Goal: Complete application form

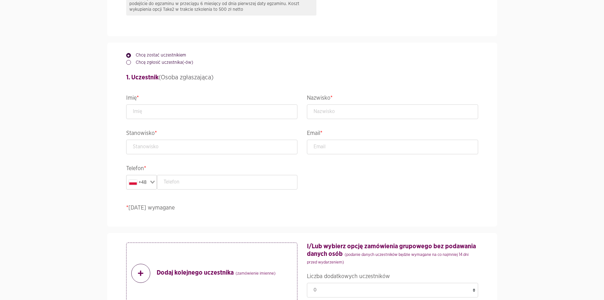
scroll to position [507, 0]
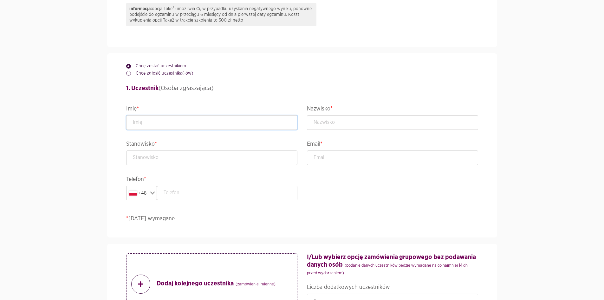
click at [197, 123] on input "text" at bounding box center [211, 122] width 171 height 15
type input "Test"
type input "Testowy"
type input "Tester"
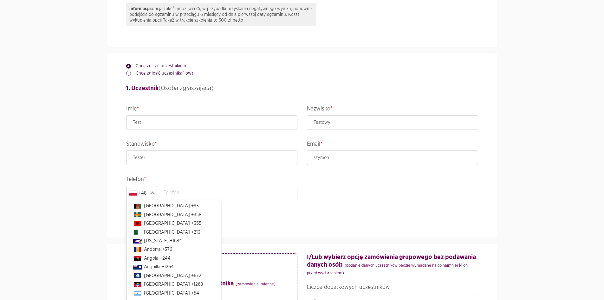
scroll to position [1421, 0]
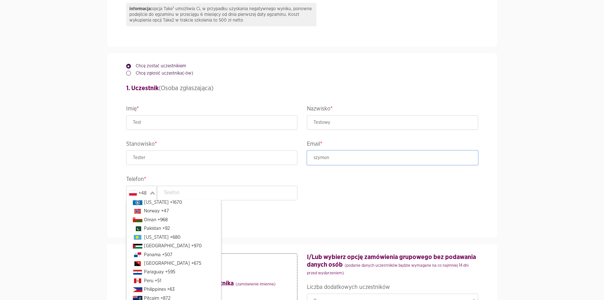
click at [349, 157] on input "szymon" at bounding box center [392, 157] width 171 height 15
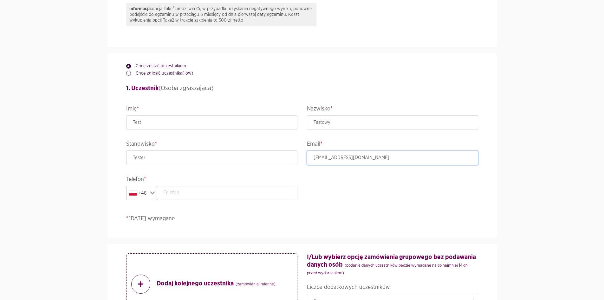
type input "[EMAIL_ADDRESS][DOMAIN_NAME]"
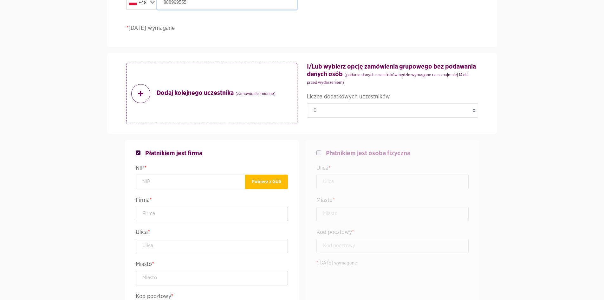
type input "888999555"
click at [363, 177] on input "text" at bounding box center [392, 181] width 152 height 15
checkbox input "false"
checkbox input "true"
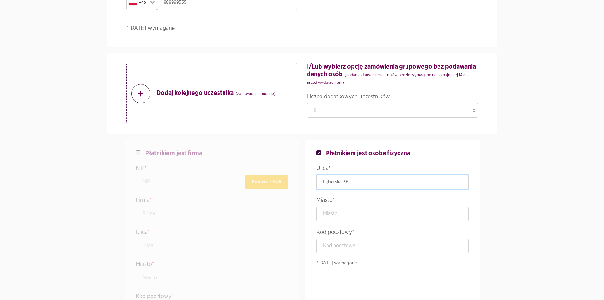
type input "Lęborska 3B"
type input "[GEOGRAPHIC_DATA]"
type input "80-299"
click at [480, 183] on div "Płatnikiem jest osoba fizyczna Ulica * Lęborska 3B Miasto * [GEOGRAPHIC_DATA] K…" at bounding box center [392, 242] width 181 height 204
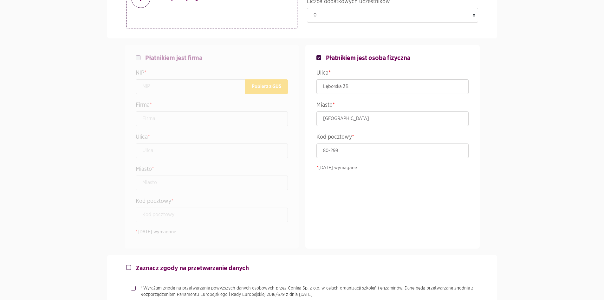
scroll to position [951, 0]
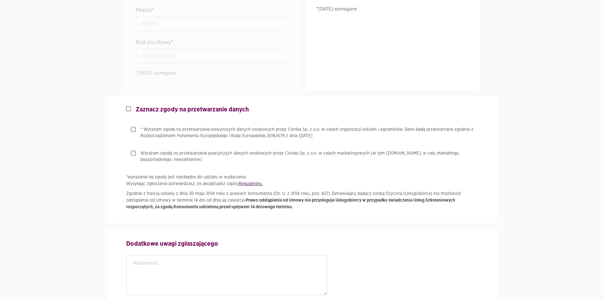
click at [213, 131] on p "* Wyrażam zgodę na przetwarzanie powyższych danych osobowych przez Conlea Sp. z…" at bounding box center [309, 132] width 338 height 13
click at [134, 130] on input "* Wyrażam zgodę na przetwarzanie powyższych danych osobowych przez Conlea Sp. z…" at bounding box center [132, 128] width 3 height 4
checkbox input "true"
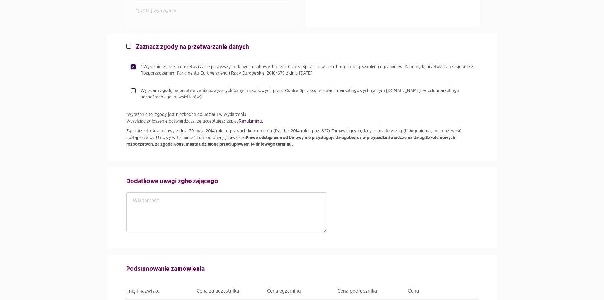
scroll to position [1078, 0]
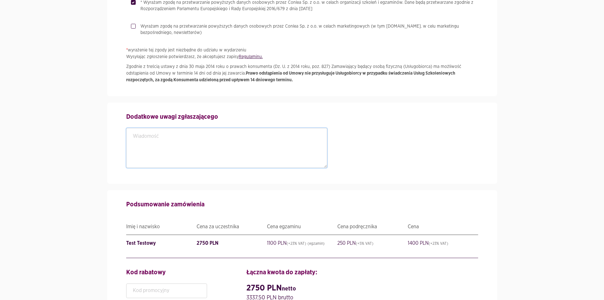
click at [218, 131] on textarea at bounding box center [226, 148] width 201 height 40
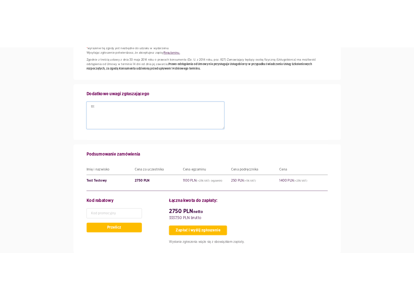
scroll to position [1178, 0]
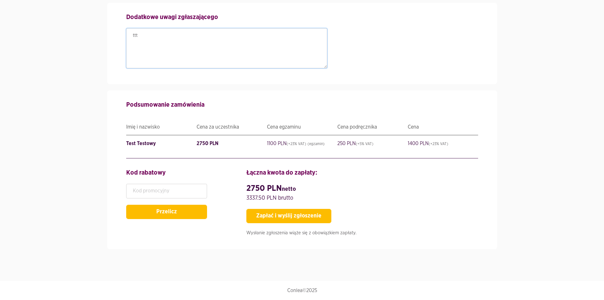
type textarea "ttt"
click at [450, 209] on div "Zapłać i wyślij zgłoszenie" at bounding box center [361, 216] width 231 height 14
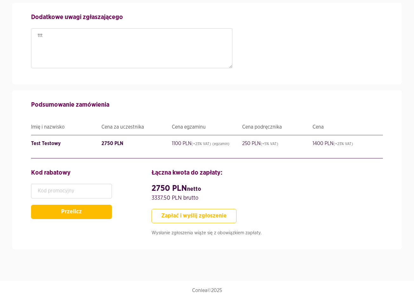
click at [200, 214] on button "Zapłać i wyślij zgłoszenie" at bounding box center [194, 216] width 85 height 14
click at [222, 217] on button "Zapłać i wyślij zgłoszenie" at bounding box center [194, 216] width 85 height 14
click at [204, 216] on button "Zapłać i wyślij zgłoszenie" at bounding box center [194, 216] width 85 height 14
click at [225, 214] on button "Zapłać i wyślij zgłoszenie" at bounding box center [194, 216] width 85 height 14
click at [225, 217] on button "Zapłać i wyślij zgłoszenie" at bounding box center [194, 216] width 85 height 14
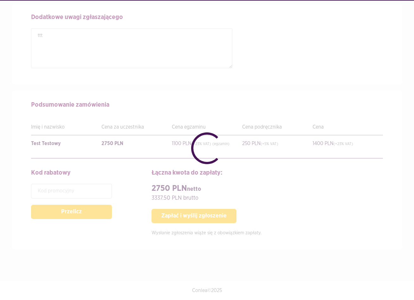
checkbox input "false"
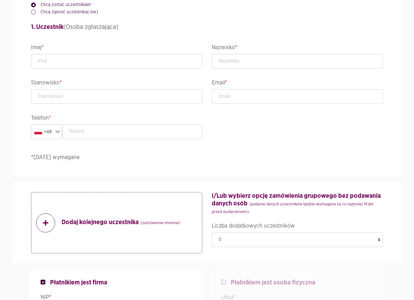
scroll to position [666, 0]
